Goal: Task Accomplishment & Management: Manage account settings

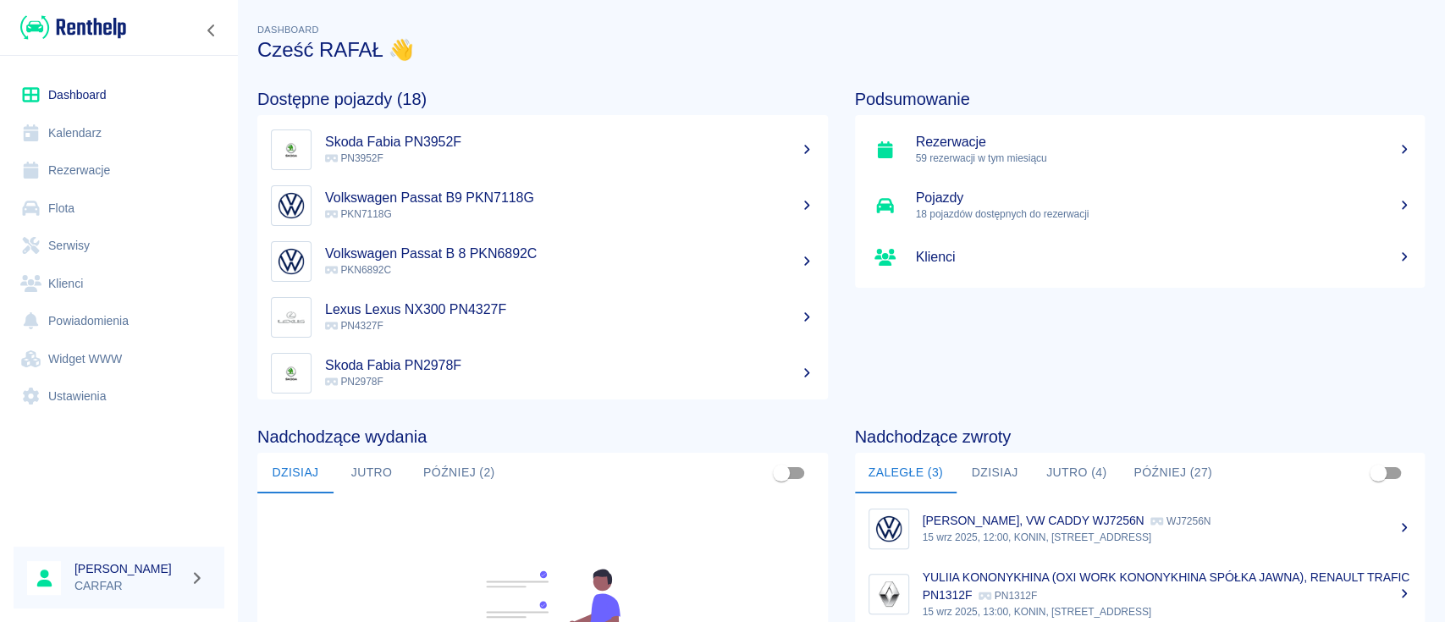
scroll to position [225, 0]
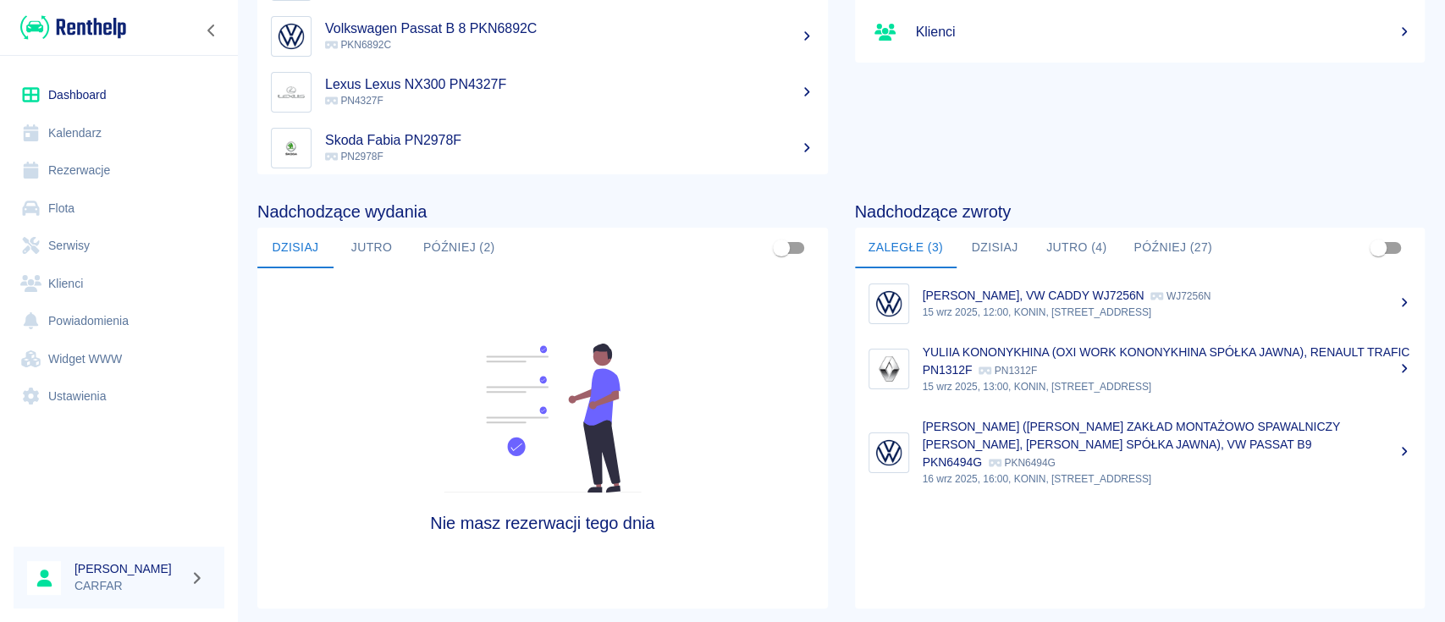
click at [110, 168] on link "Rezerwacje" at bounding box center [119, 171] width 211 height 38
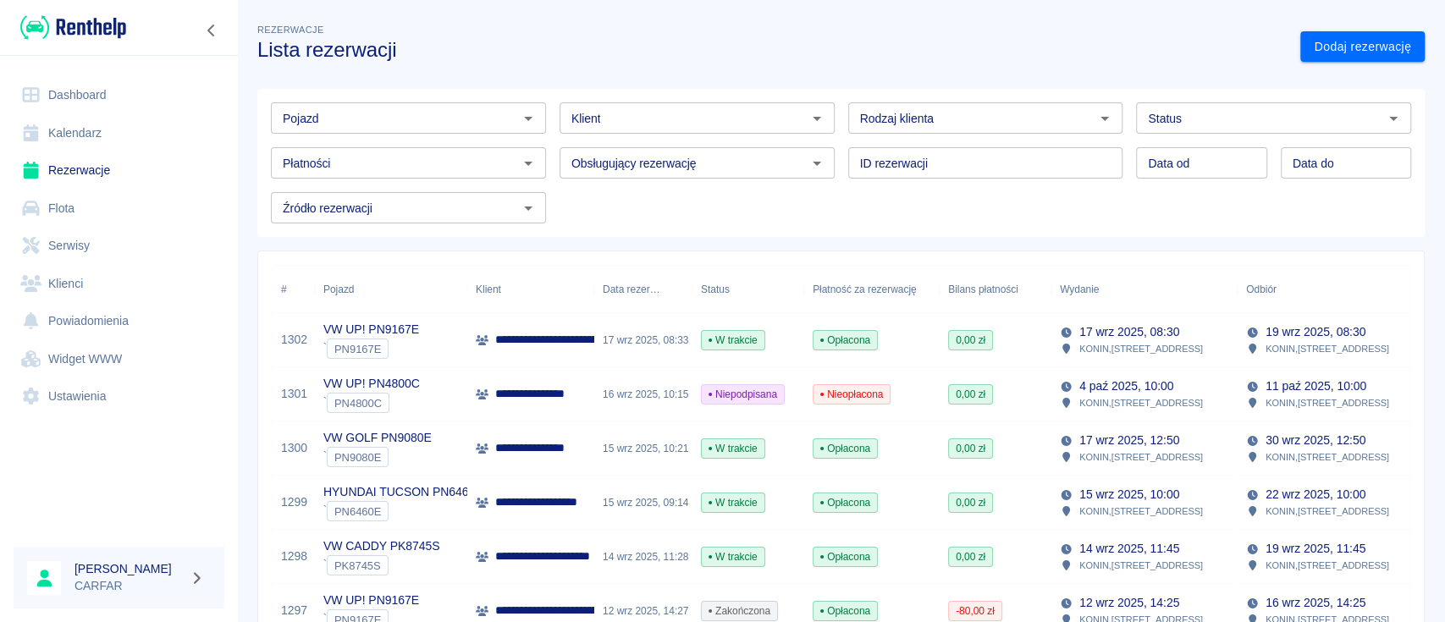
click at [378, 113] on input "Pojazd" at bounding box center [394, 118] width 237 height 21
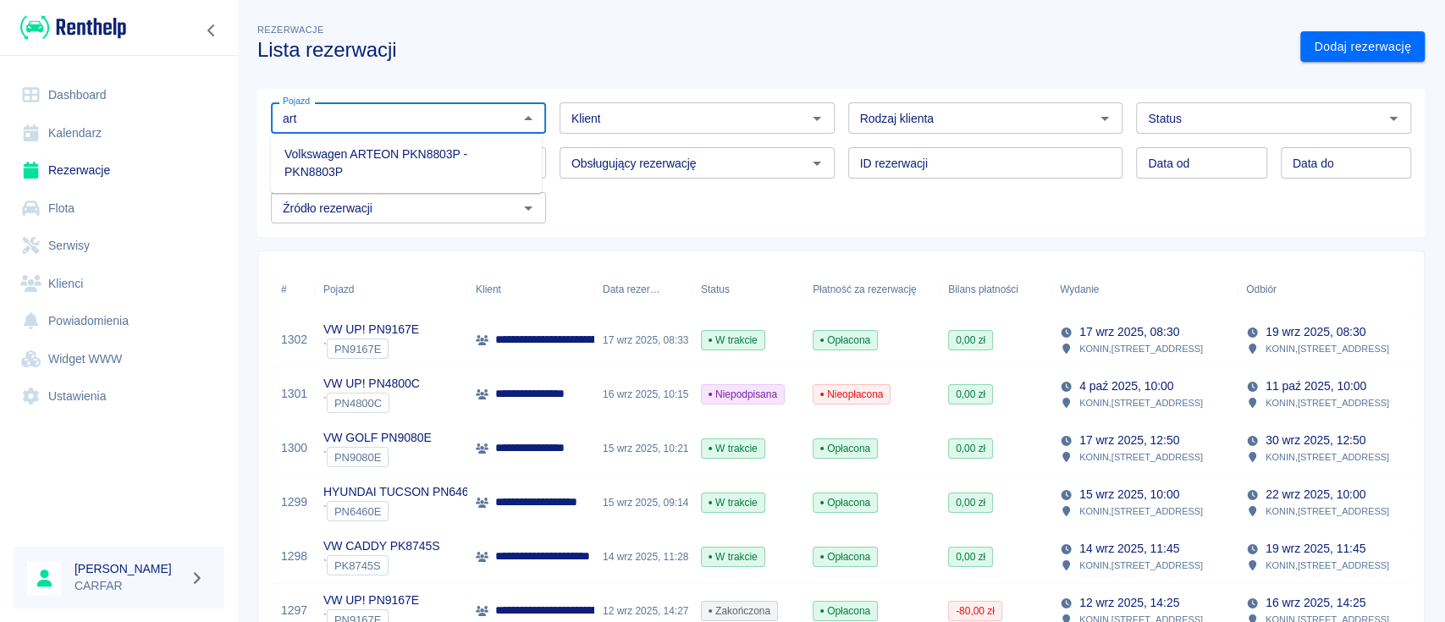
click at [393, 159] on li "Volkswagen ARTEON PKN8803P - PKN8803P" at bounding box center [406, 164] width 271 height 46
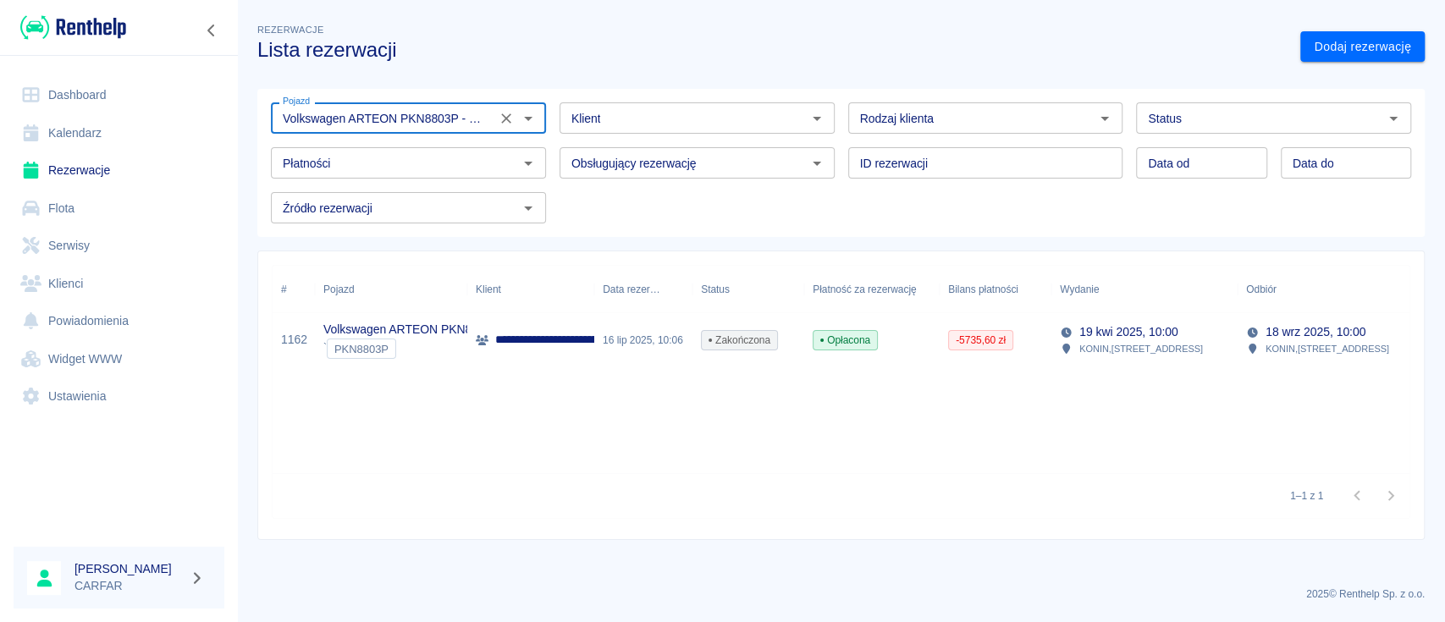
type input "Volkswagen ARTEON PKN8803P - PKN8803P"
click at [560, 335] on p "**********" at bounding box center [593, 340] width 196 height 18
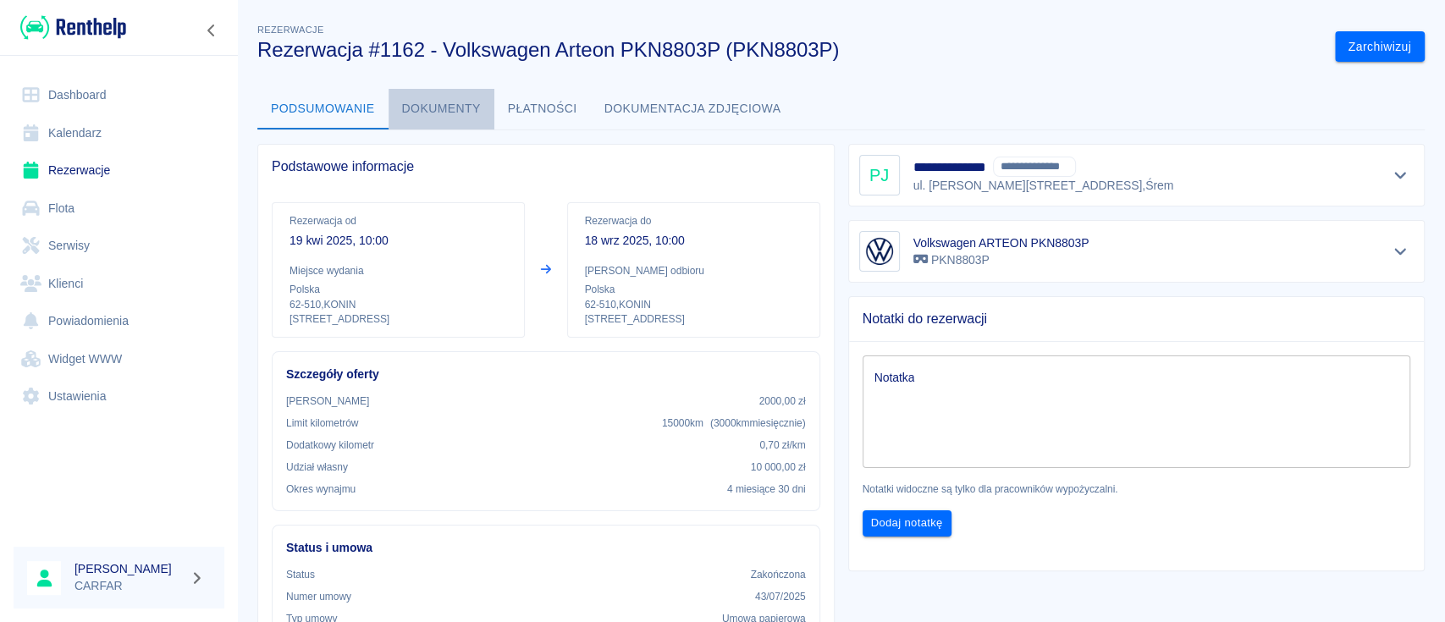
click at [435, 105] on button "Dokumenty" at bounding box center [442, 109] width 106 height 41
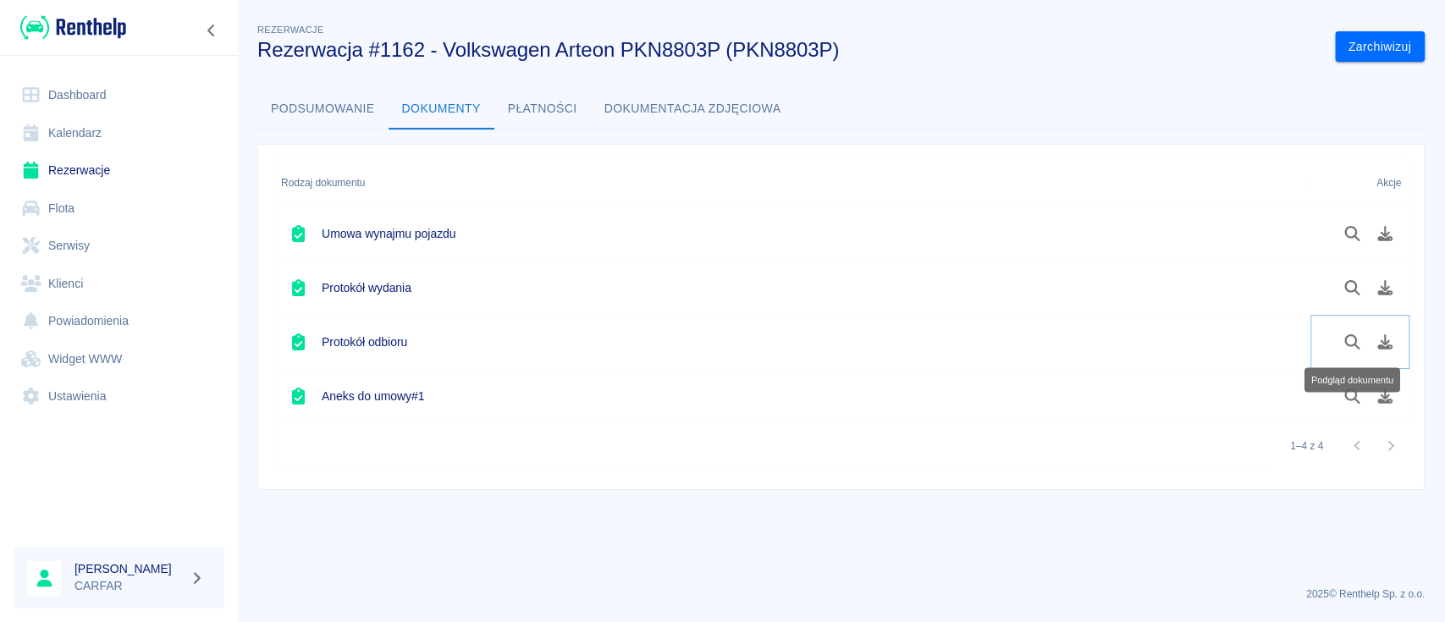
click at [1355, 346] on icon "Podgląd dokumentu" at bounding box center [1351, 341] width 15 height 15
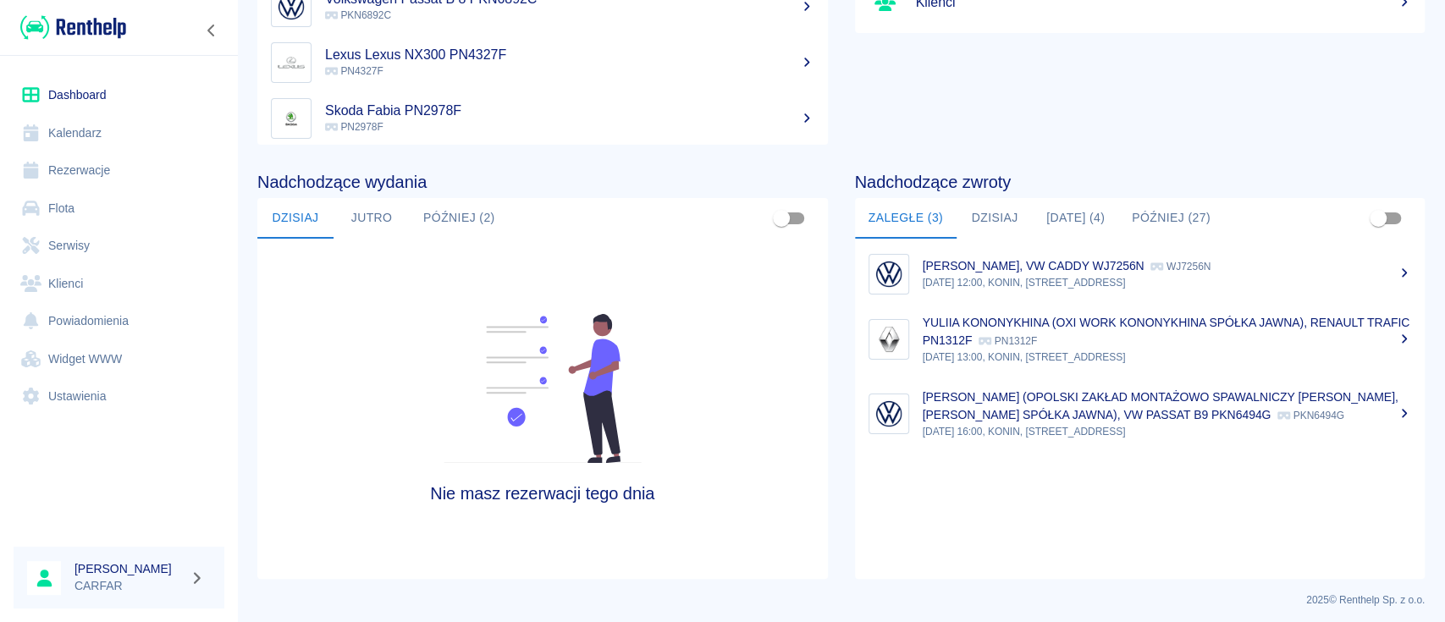
scroll to position [260, 0]
